Goal: Information Seeking & Learning: Learn about a topic

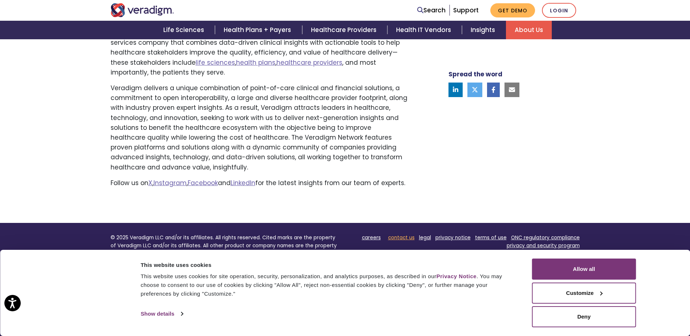
scroll to position [545, 0]
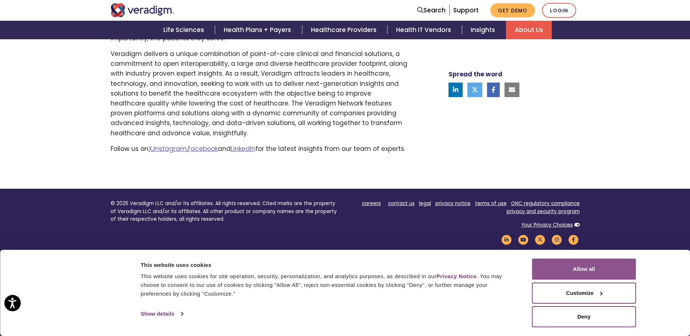
click at [602, 266] on button "Allow all" at bounding box center [584, 268] width 104 height 21
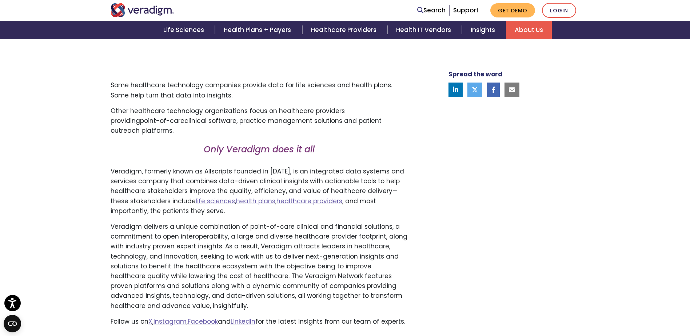
scroll to position [509, 0]
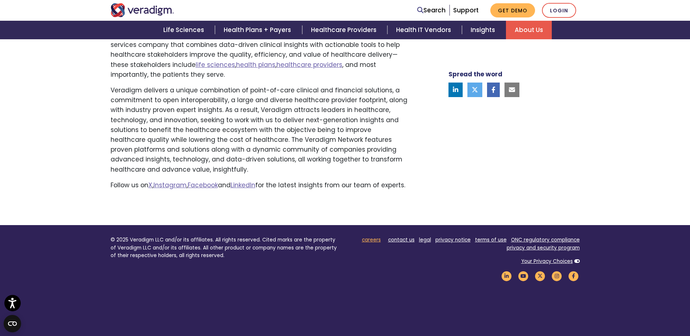
click at [376, 243] on link "careers" at bounding box center [371, 239] width 19 height 7
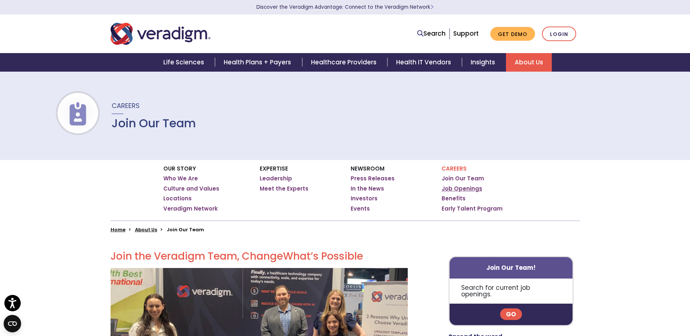
click at [461, 188] on link "Job Openings" at bounding box center [461, 188] width 41 height 7
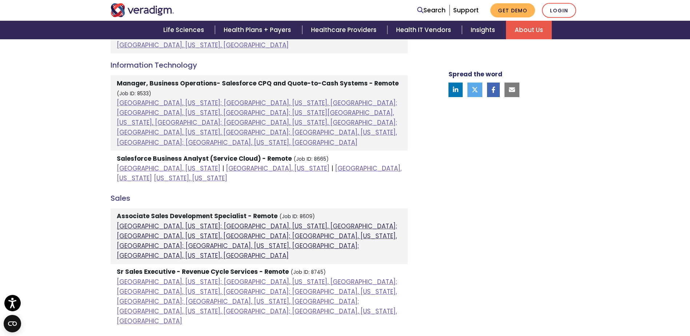
scroll to position [473, 0]
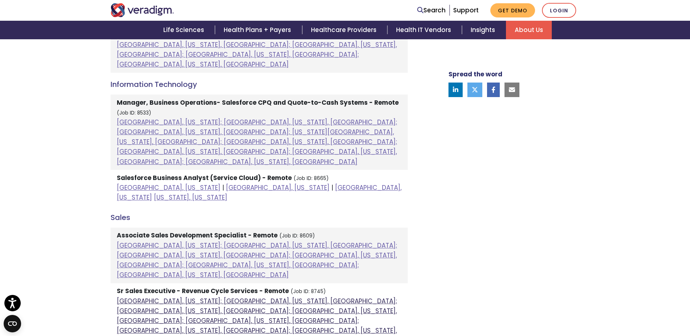
click at [294, 297] on link "[GEOGRAPHIC_DATA], [US_STATE]; [GEOGRAPHIC_DATA], [US_STATE], [GEOGRAPHIC_DATA]…" at bounding box center [257, 321] width 280 height 48
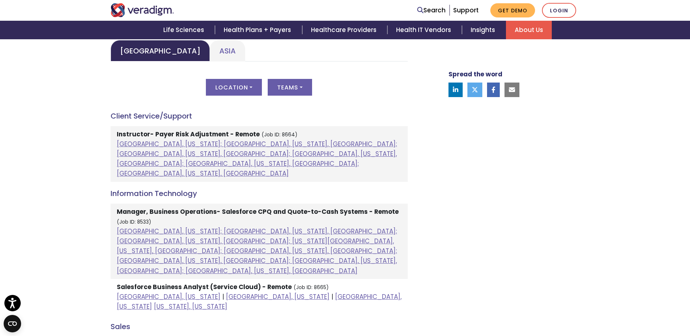
scroll to position [400, 0]
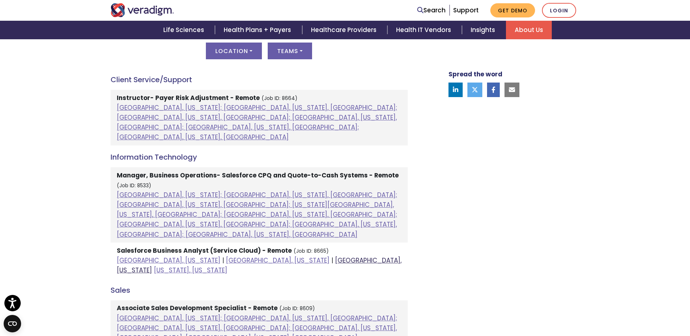
click at [238, 256] on link "Raleigh, North Carolina" at bounding box center [259, 265] width 285 height 19
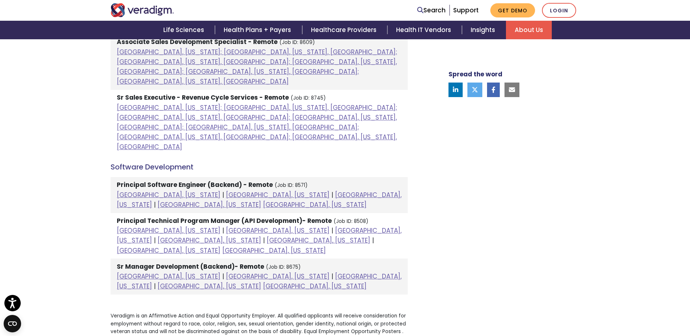
scroll to position [582, 0]
